Goal: Task Accomplishment & Management: Manage account settings

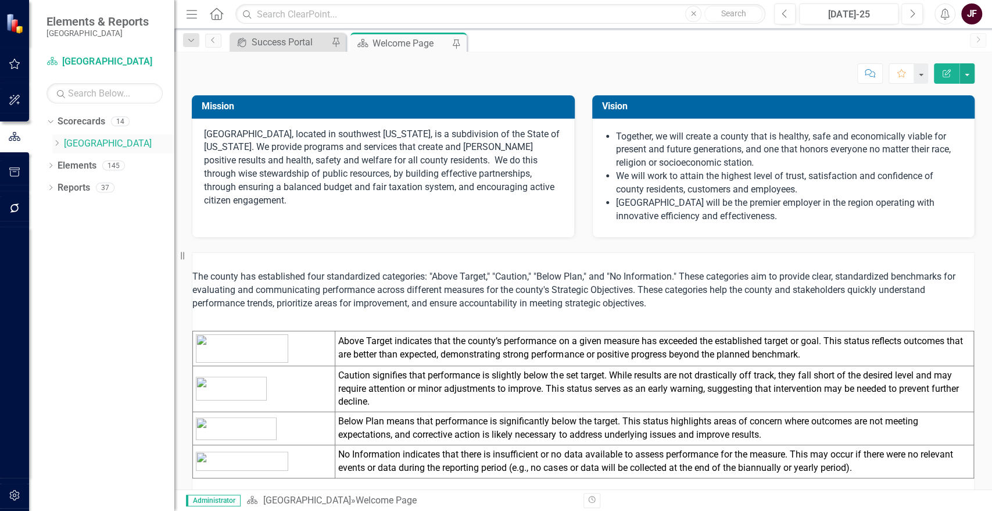
click at [59, 141] on icon "Dropdown" at bounding box center [56, 142] width 9 height 7
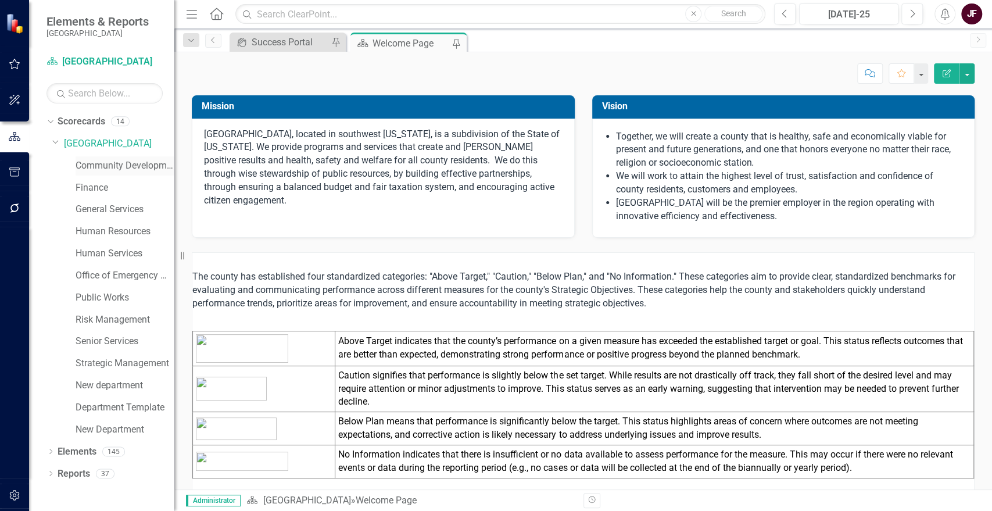
click at [107, 169] on link "Community Development" at bounding box center [125, 165] width 99 height 13
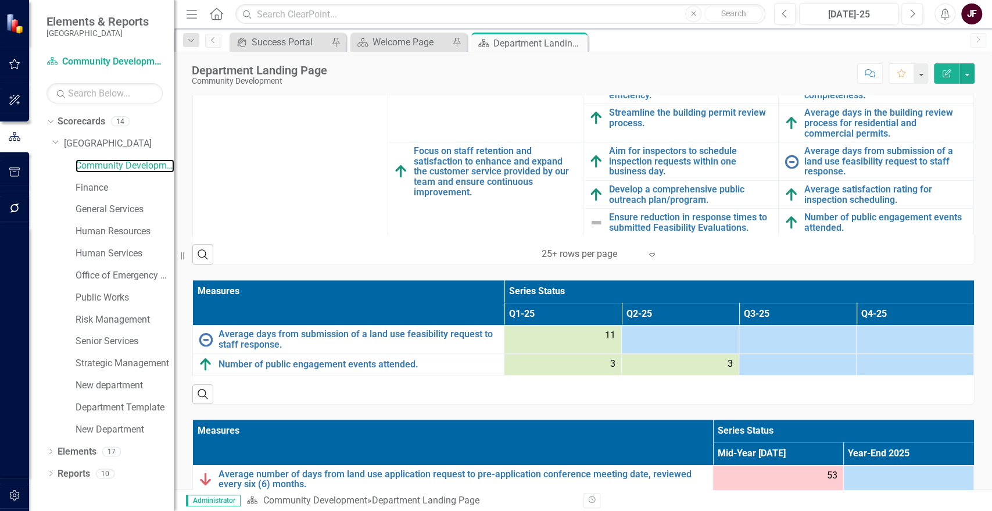
scroll to position [516, 0]
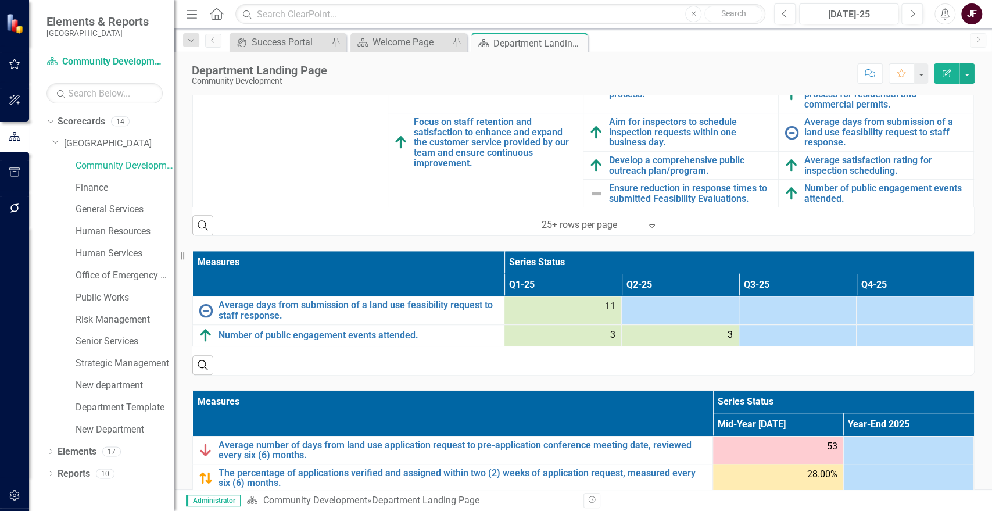
click at [656, 305] on div at bounding box center [680, 307] width 105 height 14
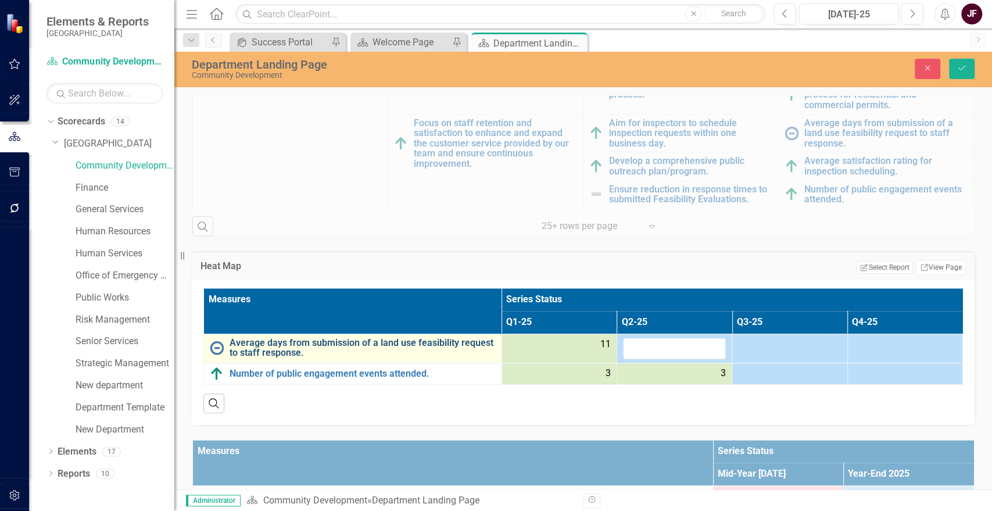
click at [361, 339] on link "Average days from submission of a land use feasibility request to staff respons…" at bounding box center [363, 348] width 266 height 20
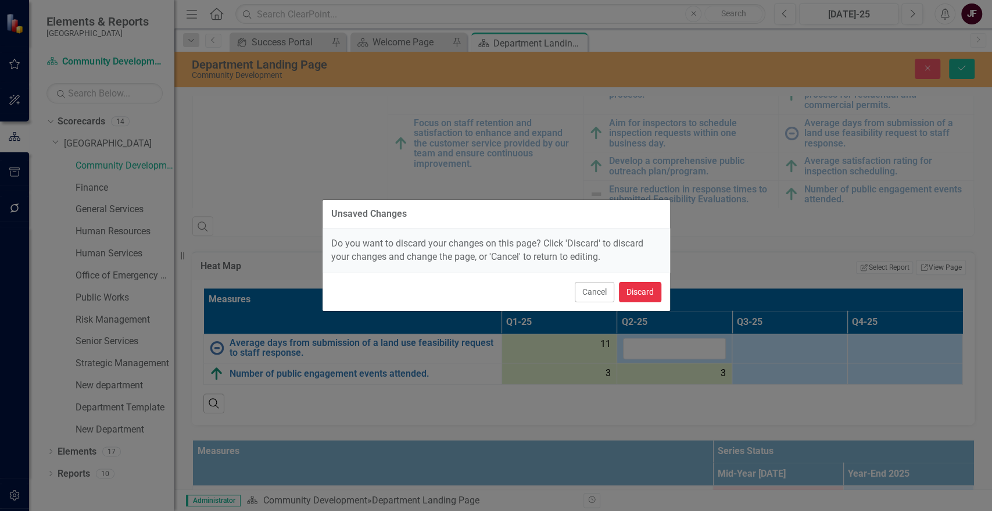
click at [627, 292] on button "Discard" at bounding box center [640, 292] width 42 height 20
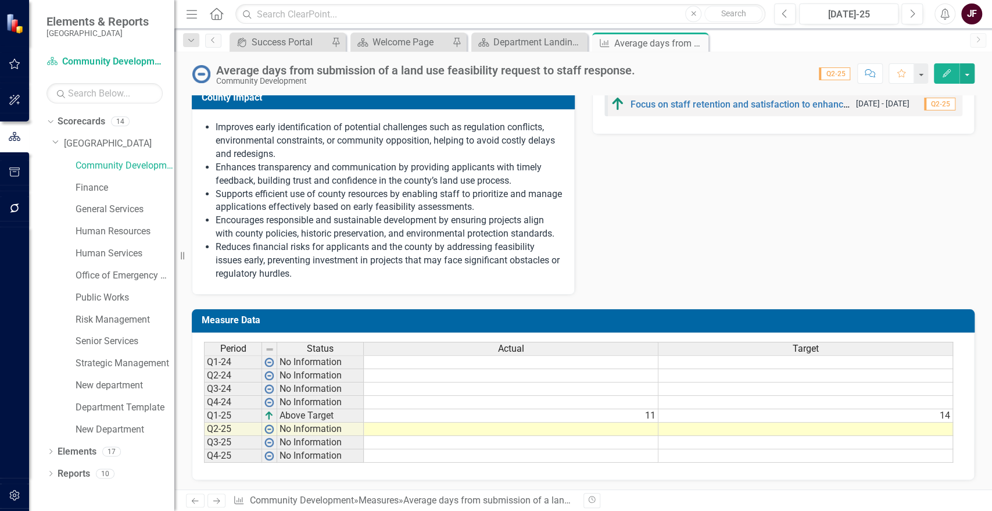
scroll to position [537, 0]
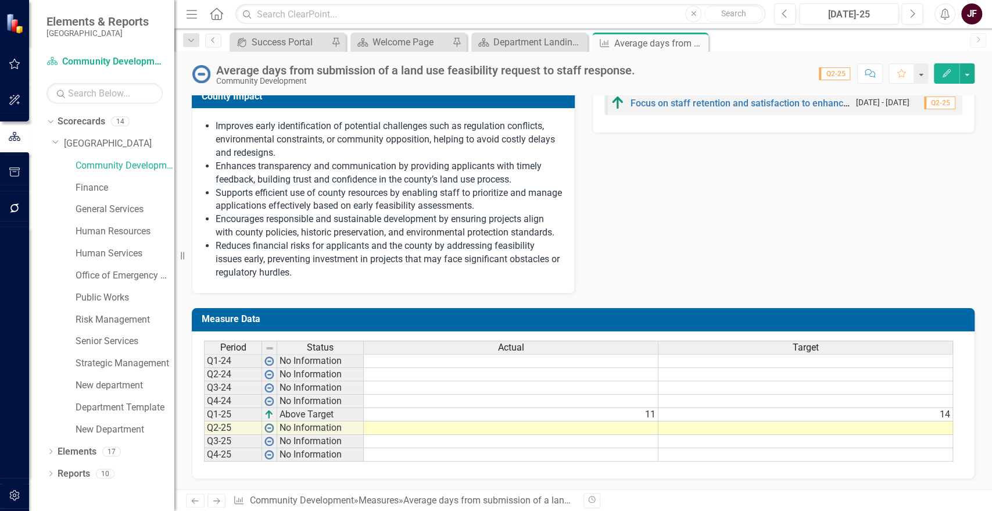
click at [633, 428] on td at bounding box center [511, 427] width 295 height 13
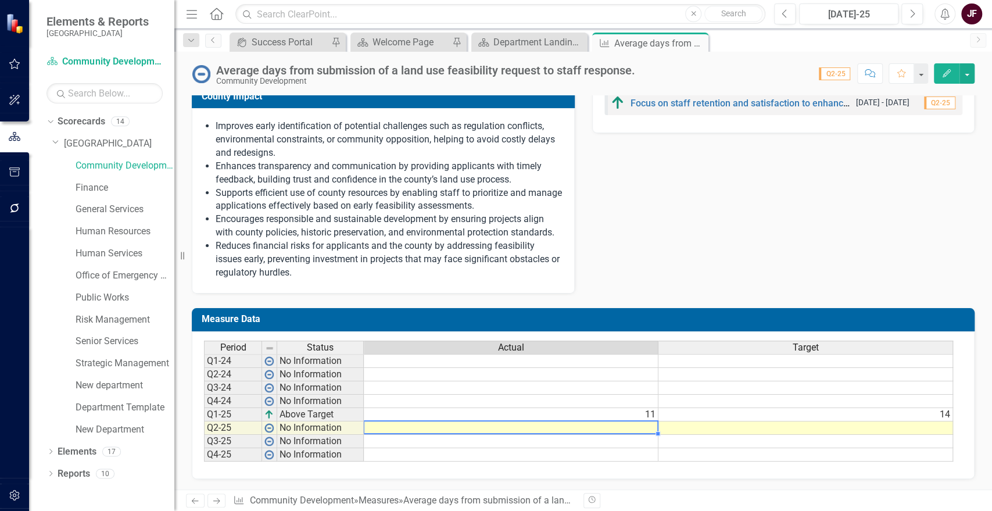
type textarea "14"
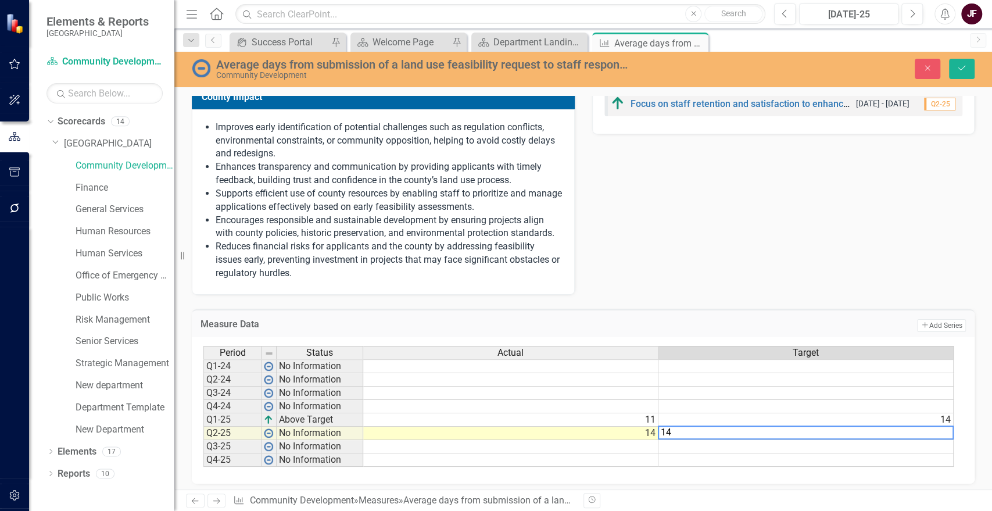
type textarea "14"
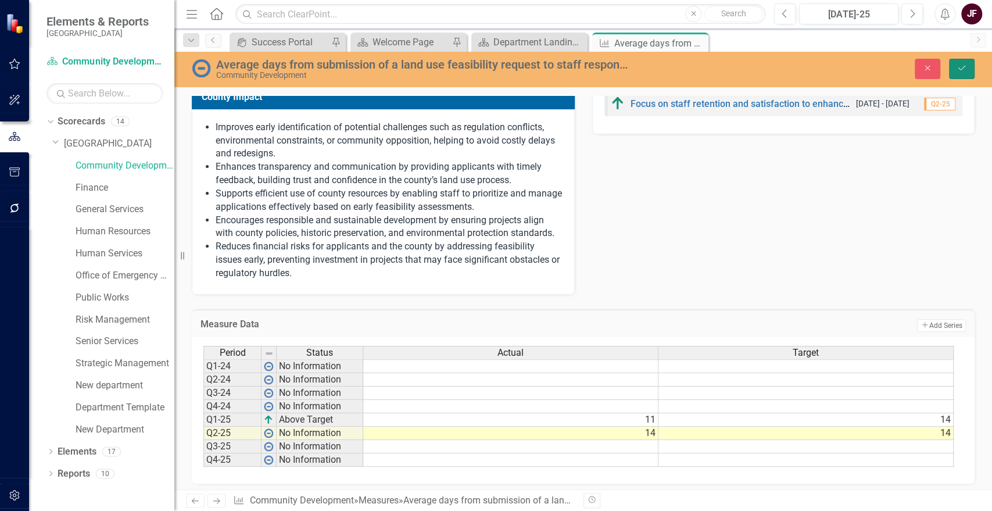
click at [970, 64] on button "Save" at bounding box center [962, 69] width 26 height 20
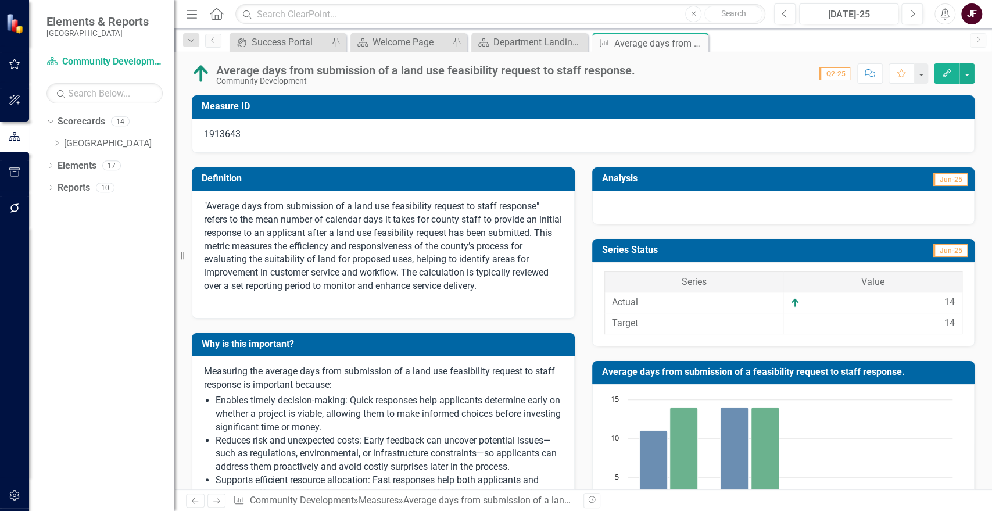
click at [862, 208] on div at bounding box center [783, 208] width 383 height 34
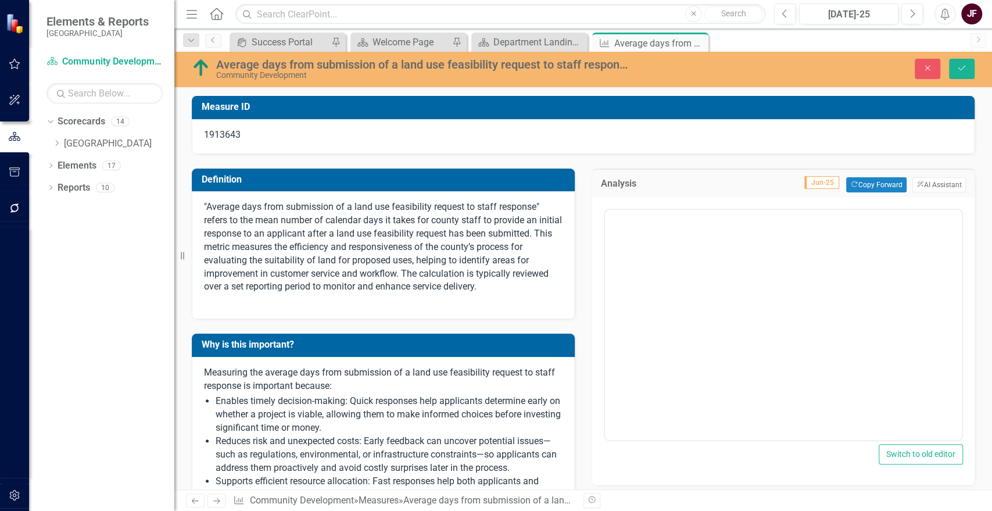
scroll to position [0, 0]
click at [924, 180] on button "ClearPoint AI AI Assistant" at bounding box center [938, 184] width 53 height 15
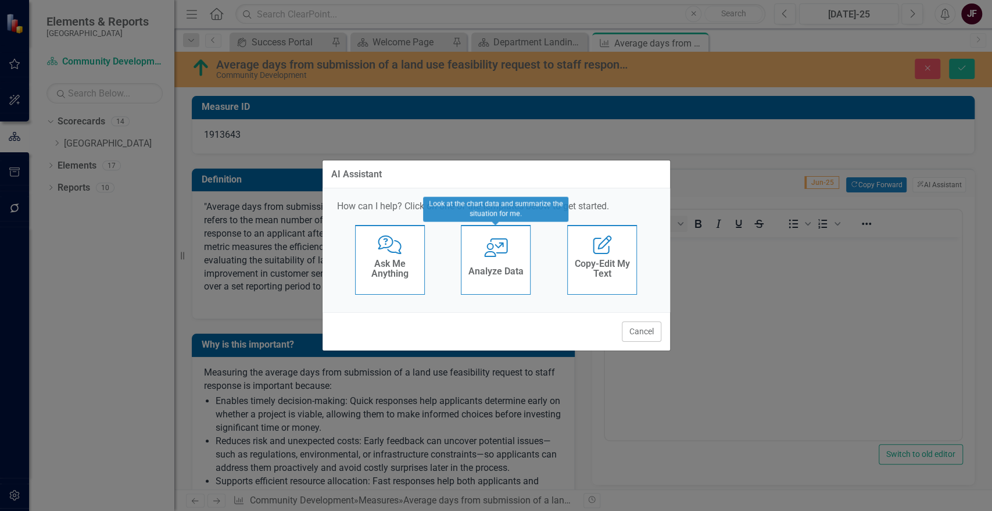
click at [474, 263] on div "Analyze Data" at bounding box center [495, 272] width 55 height 19
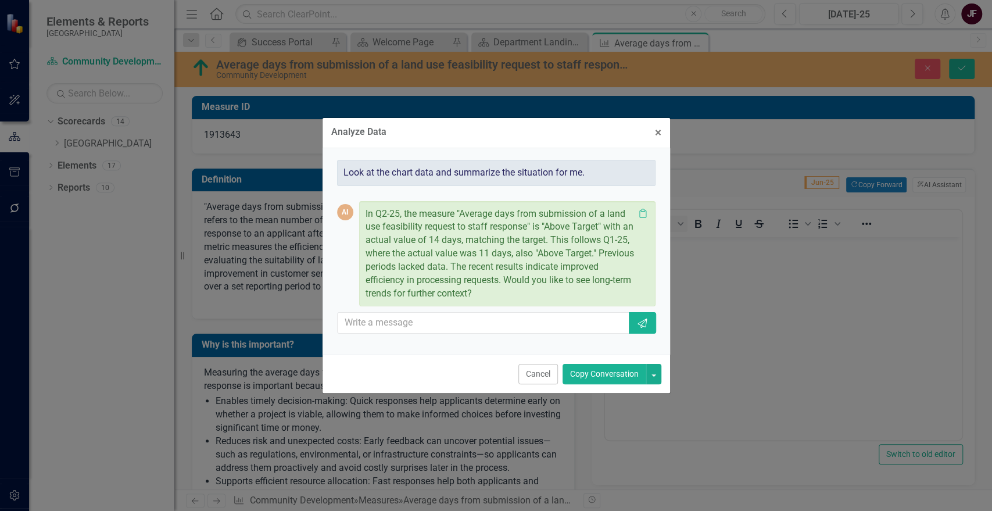
click at [604, 369] on button "Copy Conversation" at bounding box center [605, 374] width 84 height 20
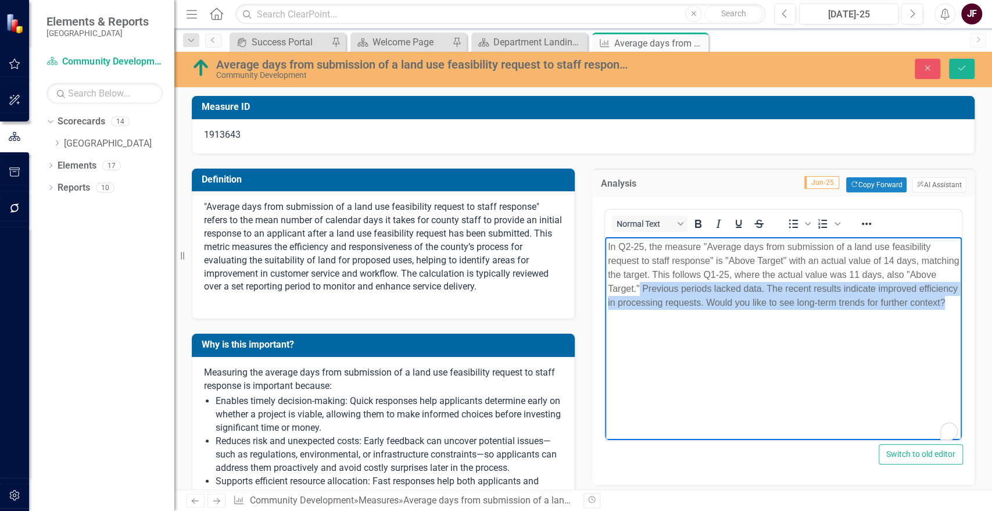
drag, startPoint x: 652, startPoint y: 321, endPoint x: 672, endPoint y: 292, distance: 35.6
click at [672, 292] on p "In Q2-25, the measure "Average days from submission of a land use feasibility r…" at bounding box center [783, 274] width 352 height 70
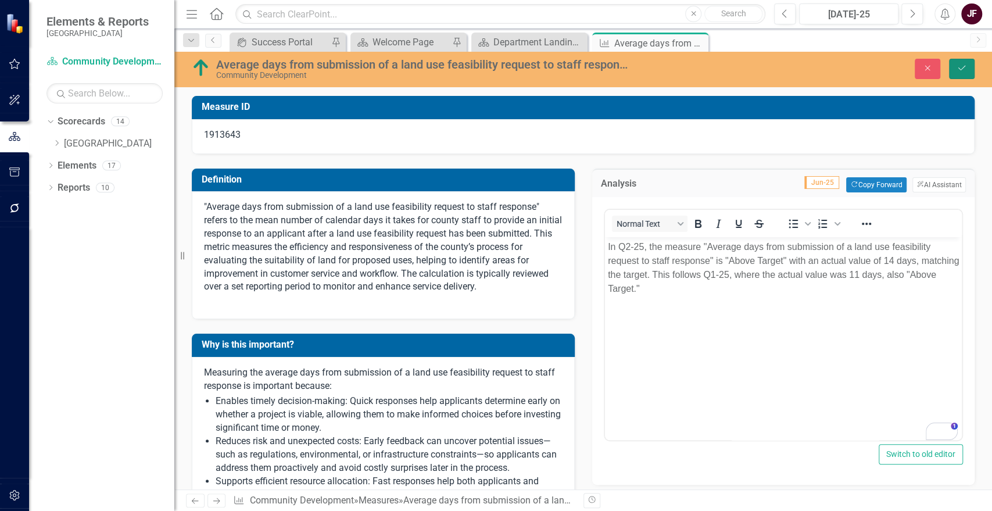
click at [961, 68] on icon "Save" at bounding box center [962, 68] width 10 height 8
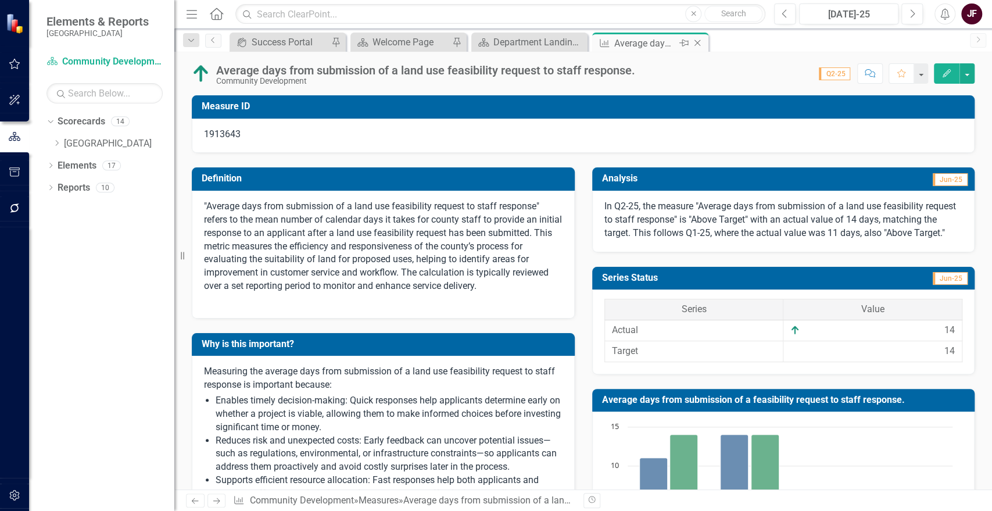
click at [694, 42] on icon "Close" at bounding box center [698, 42] width 12 height 9
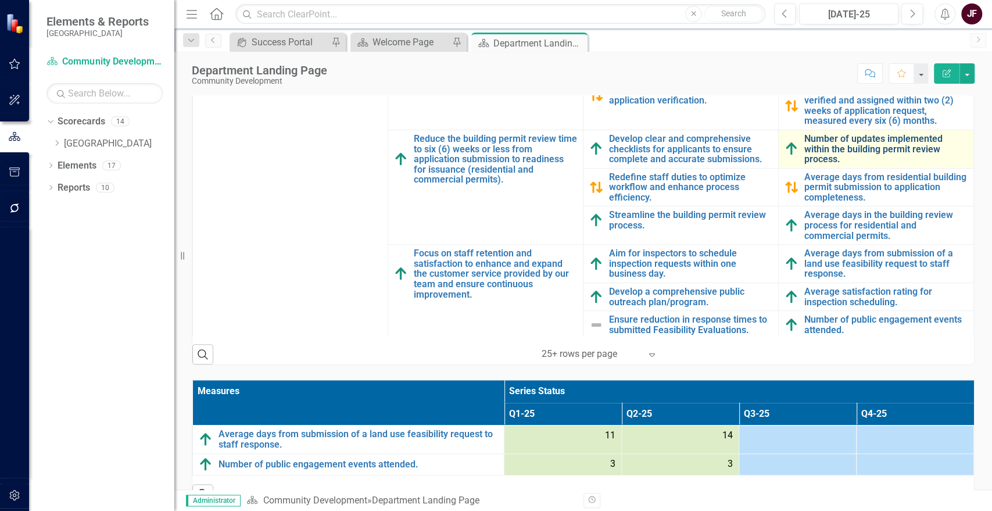
scroll to position [88, 0]
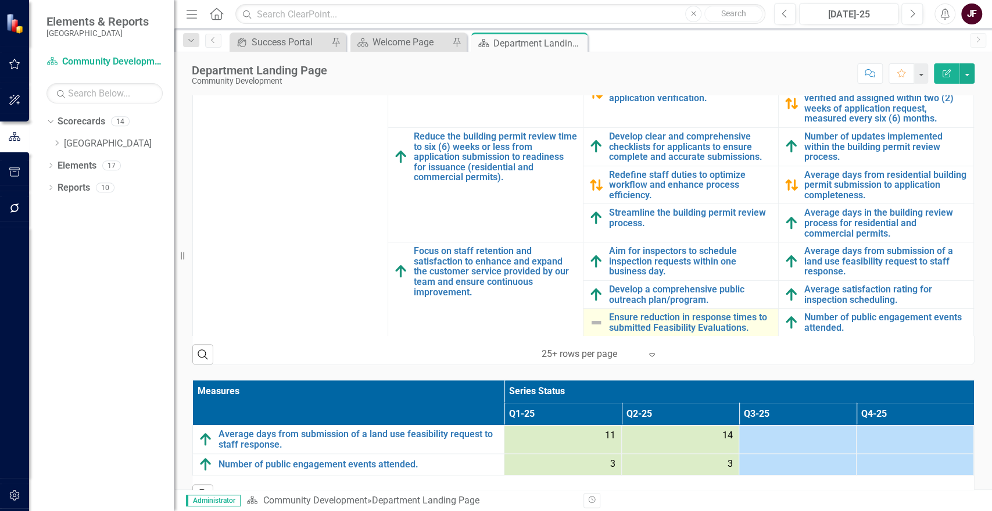
click at [601, 321] on div "Ensure reduction in response times to submitted Feasibility Evaluations." at bounding box center [680, 322] width 183 height 20
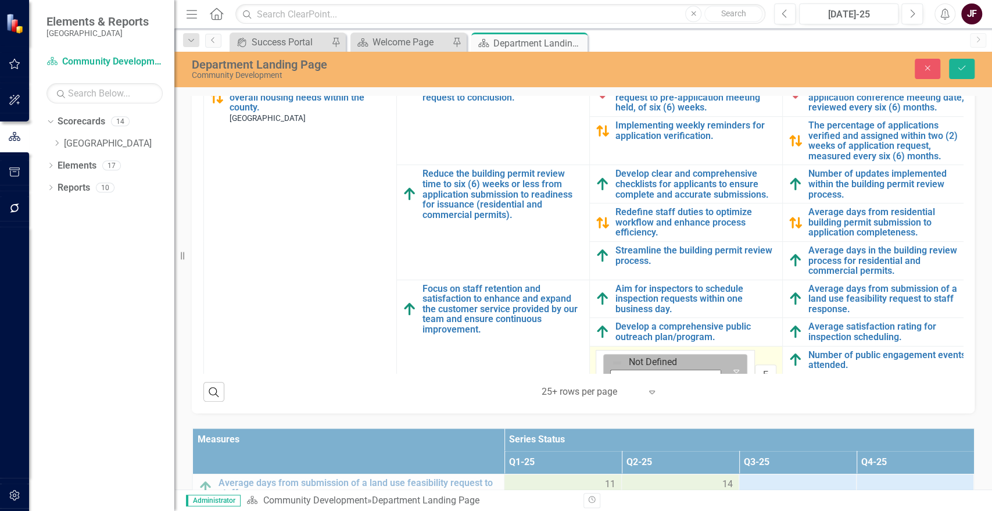
click at [730, 366] on icon "Expand" at bounding box center [736, 370] width 12 height 9
click at [962, 73] on button "Save" at bounding box center [962, 69] width 26 height 20
